Goal: Task Accomplishment & Management: Complete application form

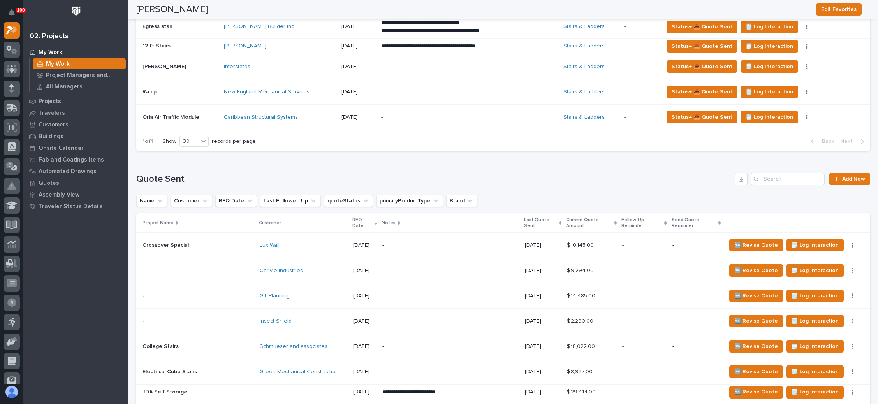
scroll to position [409, 0]
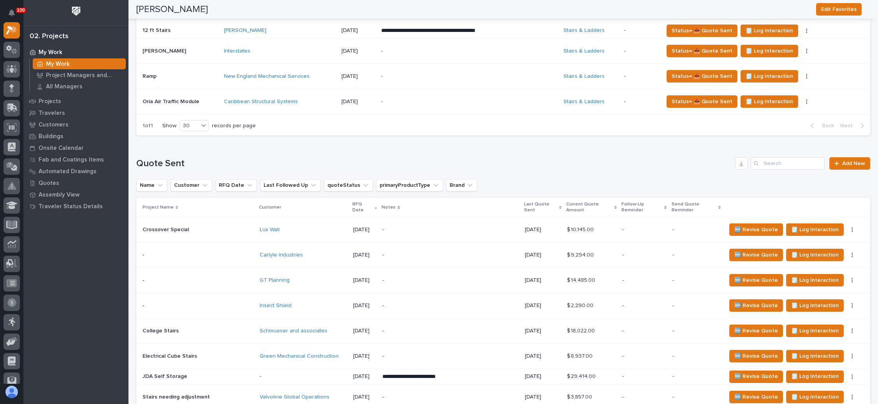
click at [447, 328] on p "-" at bounding box center [450, 331] width 136 height 7
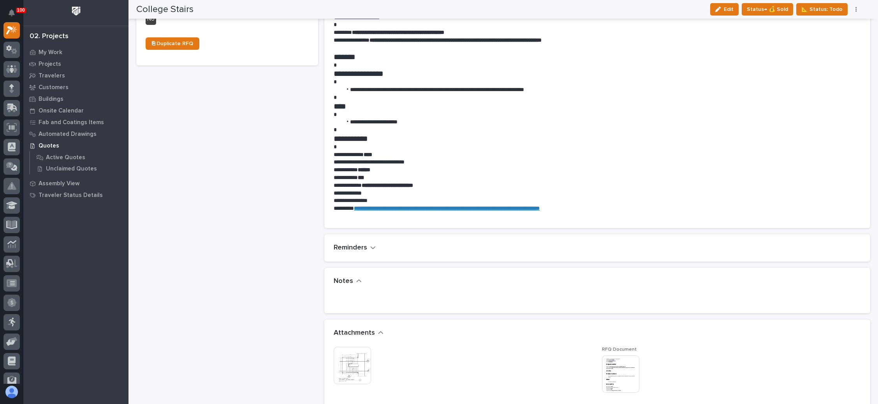
scroll to position [526, 0]
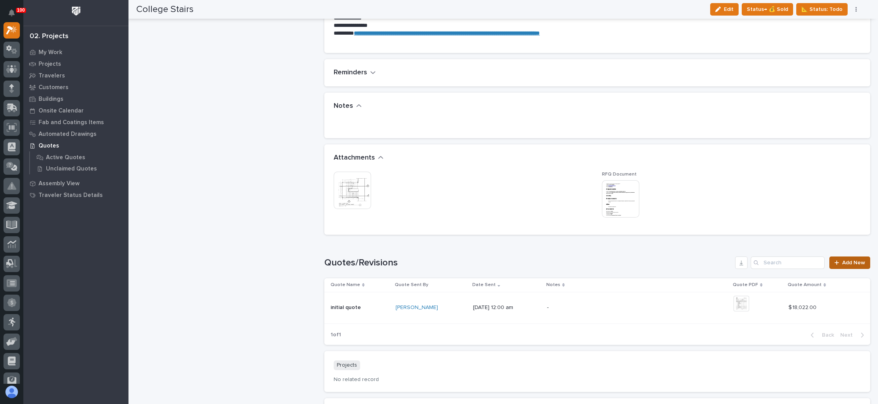
click at [842, 262] on span "Add New" at bounding box center [853, 262] width 23 height 5
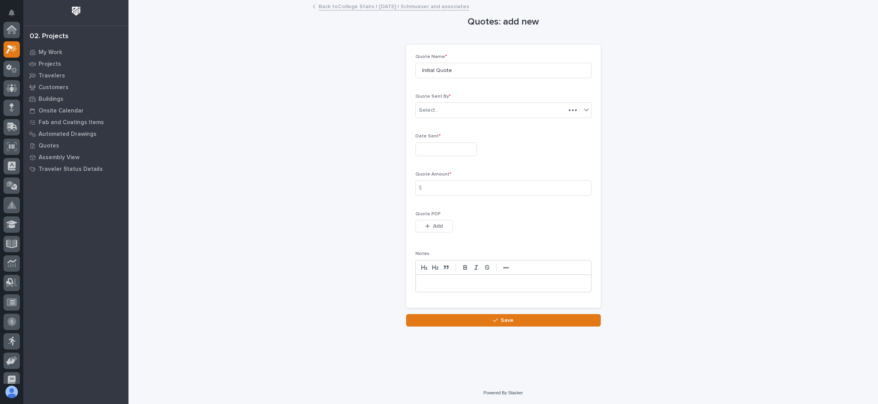
scroll to position [19, 0]
drag, startPoint x: 465, startPoint y: 69, endPoint x: 376, endPoint y: 81, distance: 89.9
click at [382, 78] on div "Quotes: add new Loading... Saving… Loading... Saving… Loading... Saving… Quote …" at bounding box center [503, 164] width 734 height 326
type input "R1"
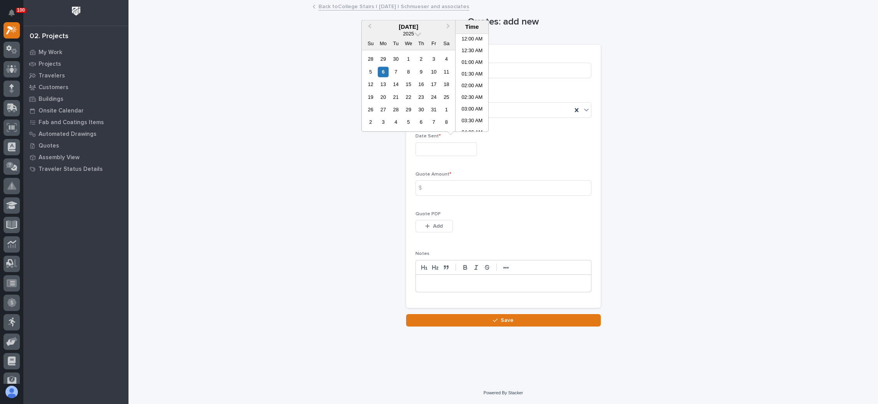
click at [445, 143] on input "text" at bounding box center [446, 150] width 62 height 14
click at [386, 69] on div "6" at bounding box center [383, 72] width 11 height 11
type input "**********"
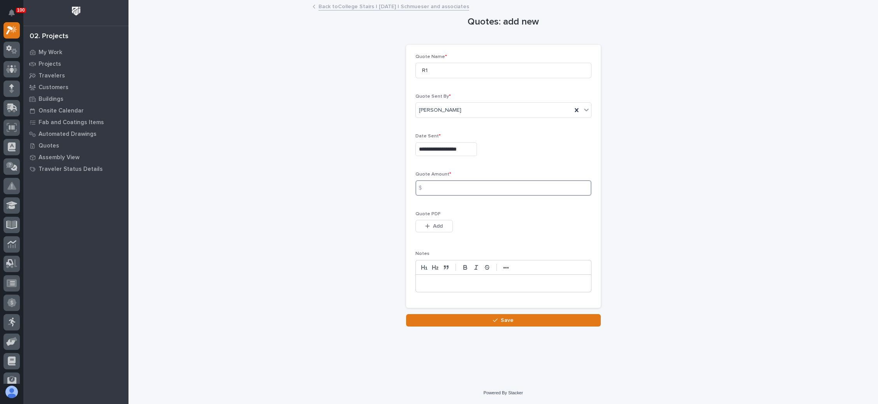
drag, startPoint x: 444, startPoint y: 184, endPoint x: 487, endPoint y: 186, distance: 42.5
click at [445, 184] on input at bounding box center [503, 188] width 176 height 16
type input "23922"
click at [433, 227] on span "Add" at bounding box center [438, 226] width 10 height 7
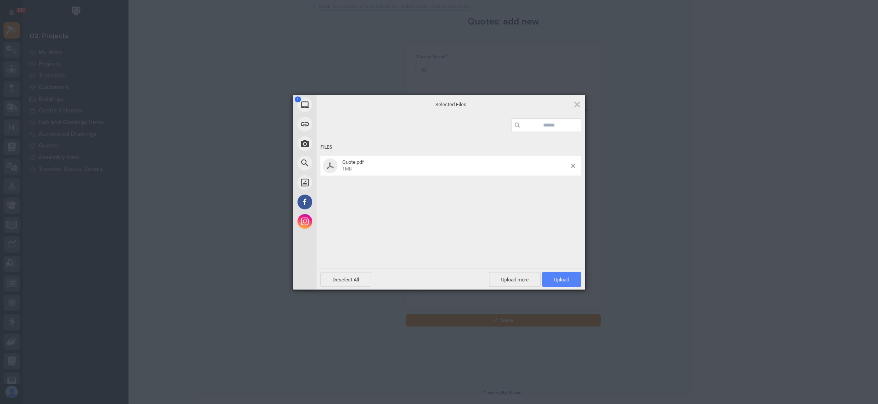
click at [556, 277] on span "Upload 1" at bounding box center [561, 280] width 15 height 6
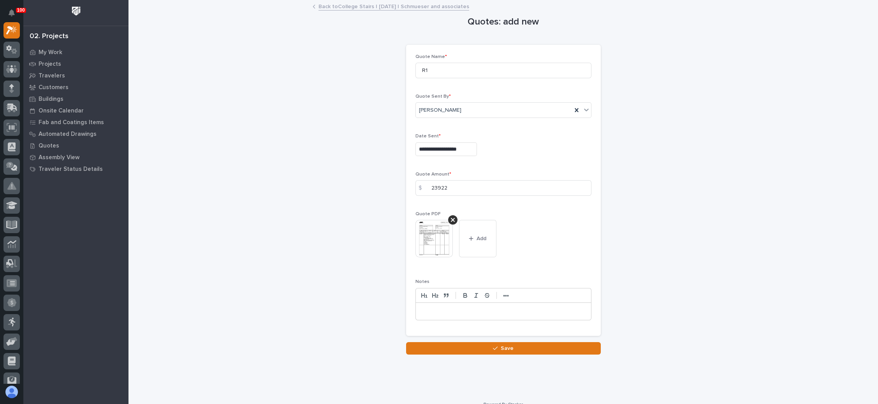
scroll to position [10, 0]
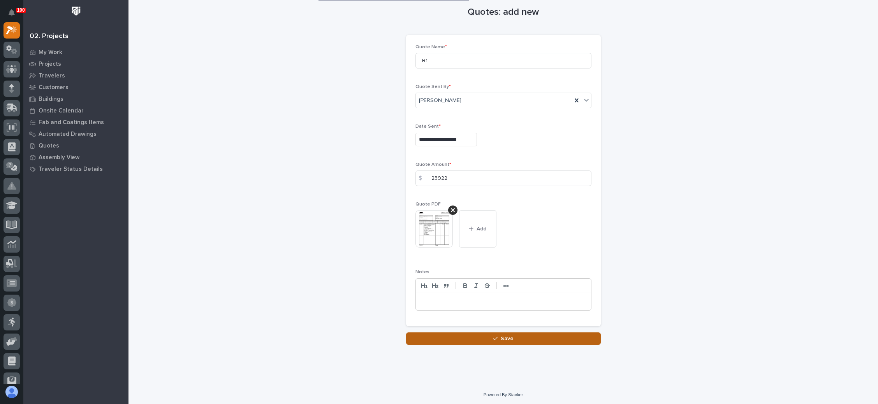
click at [506, 335] on span "Save" at bounding box center [507, 338] width 13 height 7
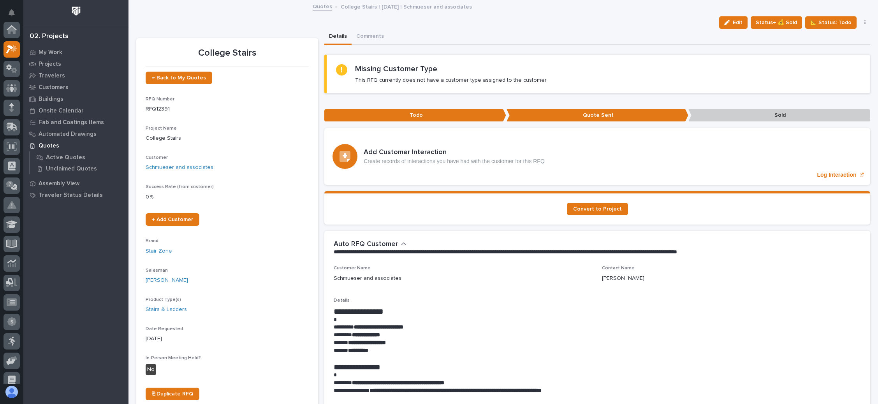
scroll to position [19, 0]
